Goal: Task Accomplishment & Management: Manage account settings

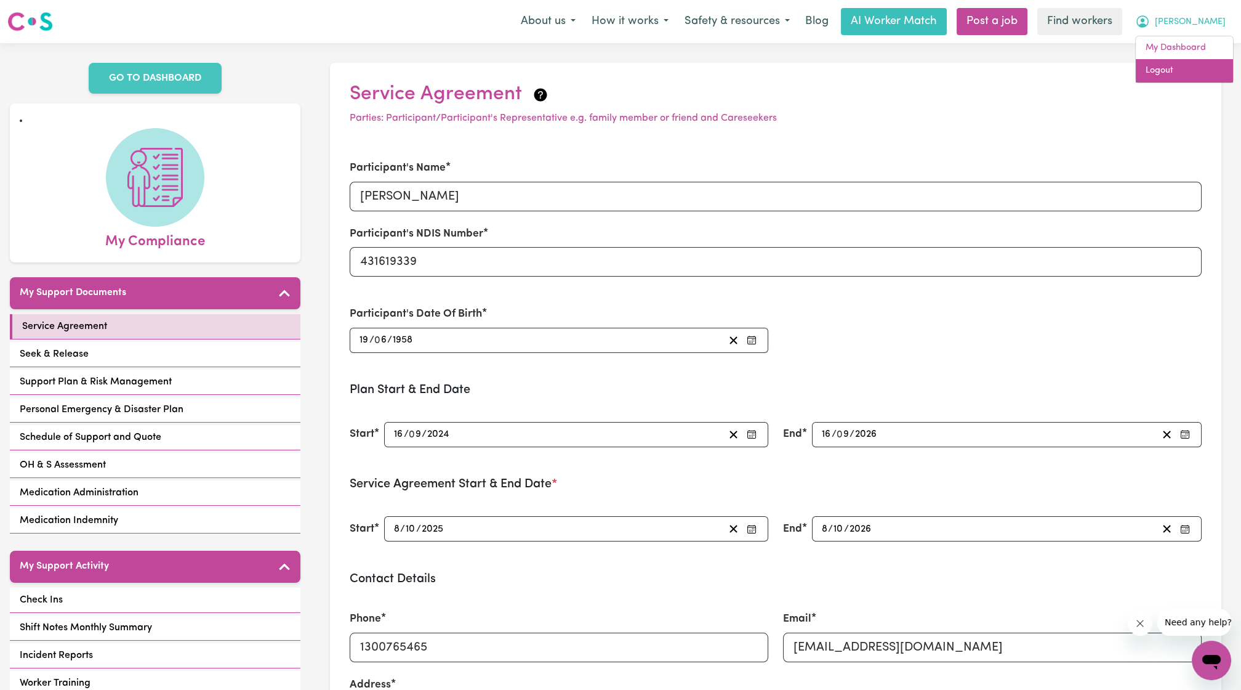
click at [1207, 75] on link "Logout" at bounding box center [1184, 70] width 97 height 23
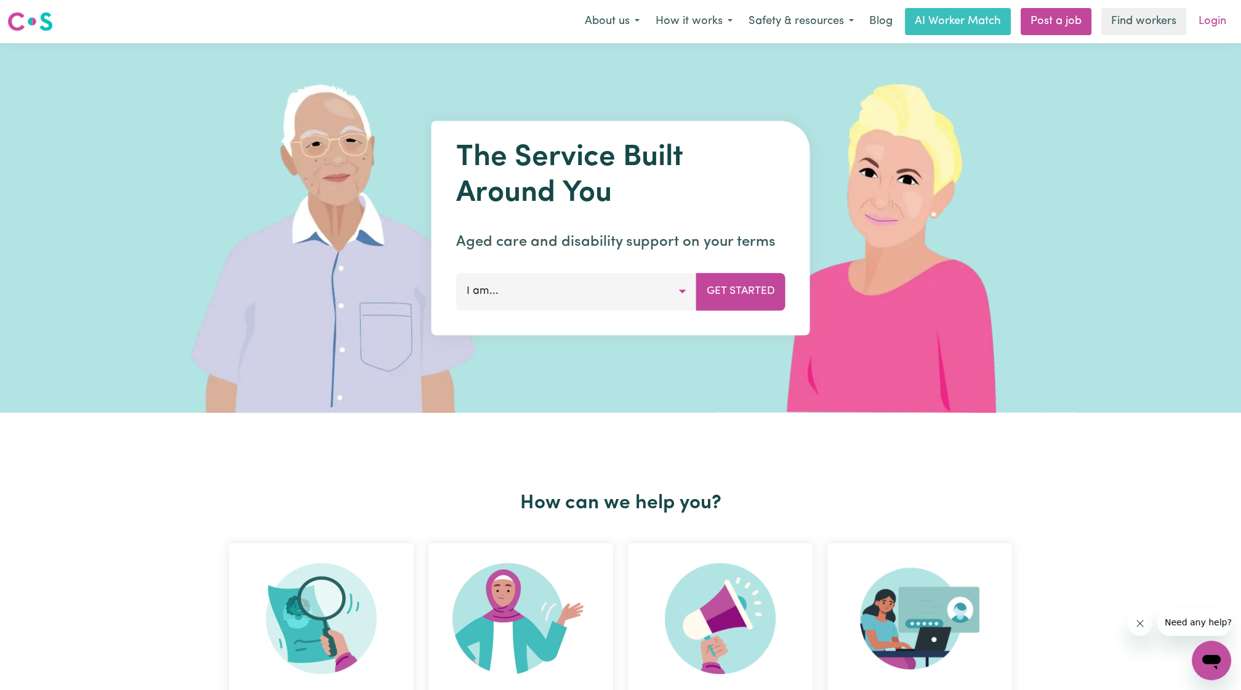
click at [1223, 31] on link "Login" at bounding box center [1213, 21] width 42 height 27
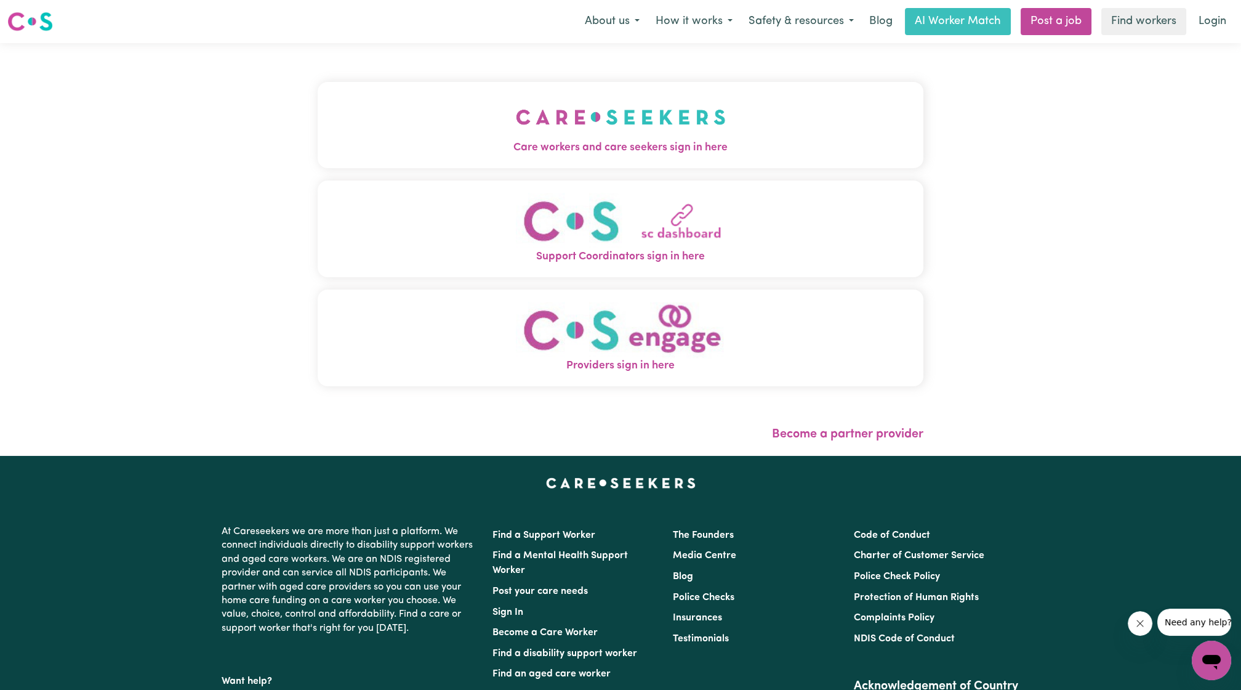
click at [624, 135] on img "Care workers and care seekers sign in here" at bounding box center [621, 117] width 210 height 46
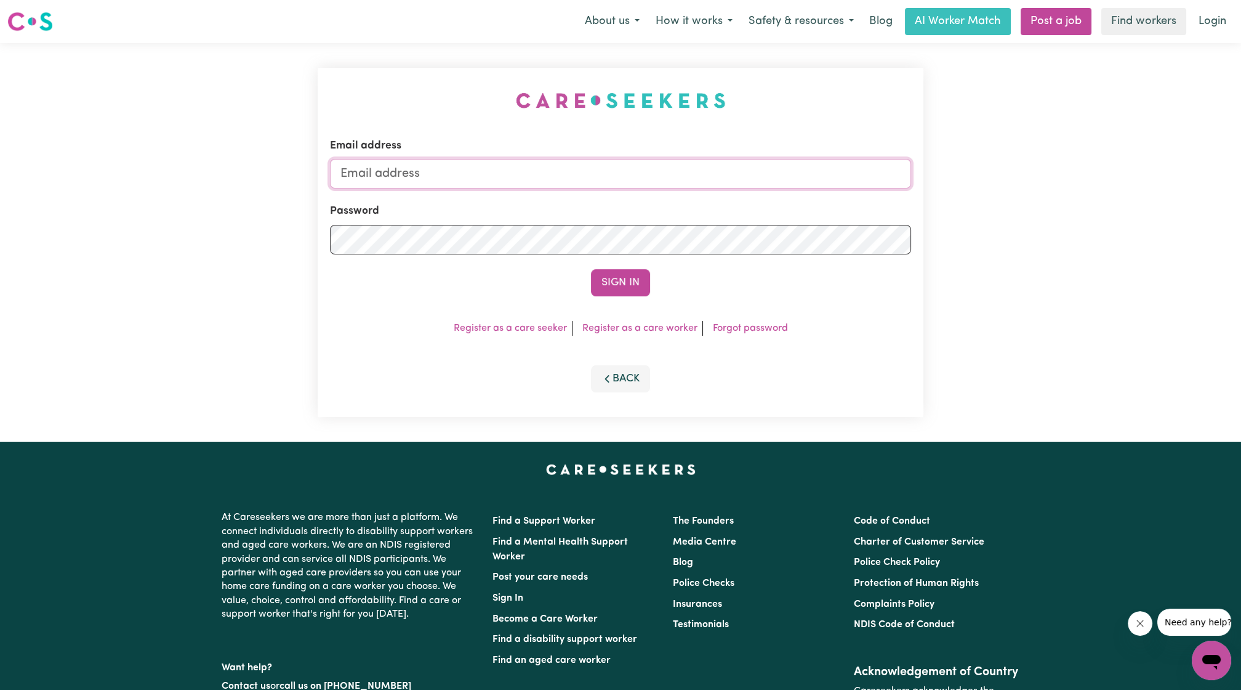
click at [621, 178] on input "Email address" at bounding box center [620, 174] width 581 height 30
drag, startPoint x: 406, startPoint y: 172, endPoint x: 666, endPoint y: 170, distance: 259.9
click at [666, 170] on input "[EMAIL_ADDRESS][PERSON_NAME][DOMAIN_NAME]" at bounding box center [620, 174] width 581 height 30
type input "[EMAIL_ADDRESS][DOMAIN_NAME]"
click at [626, 282] on button "Sign In" at bounding box center [620, 282] width 59 height 27
